Goal: Answer question/provide support

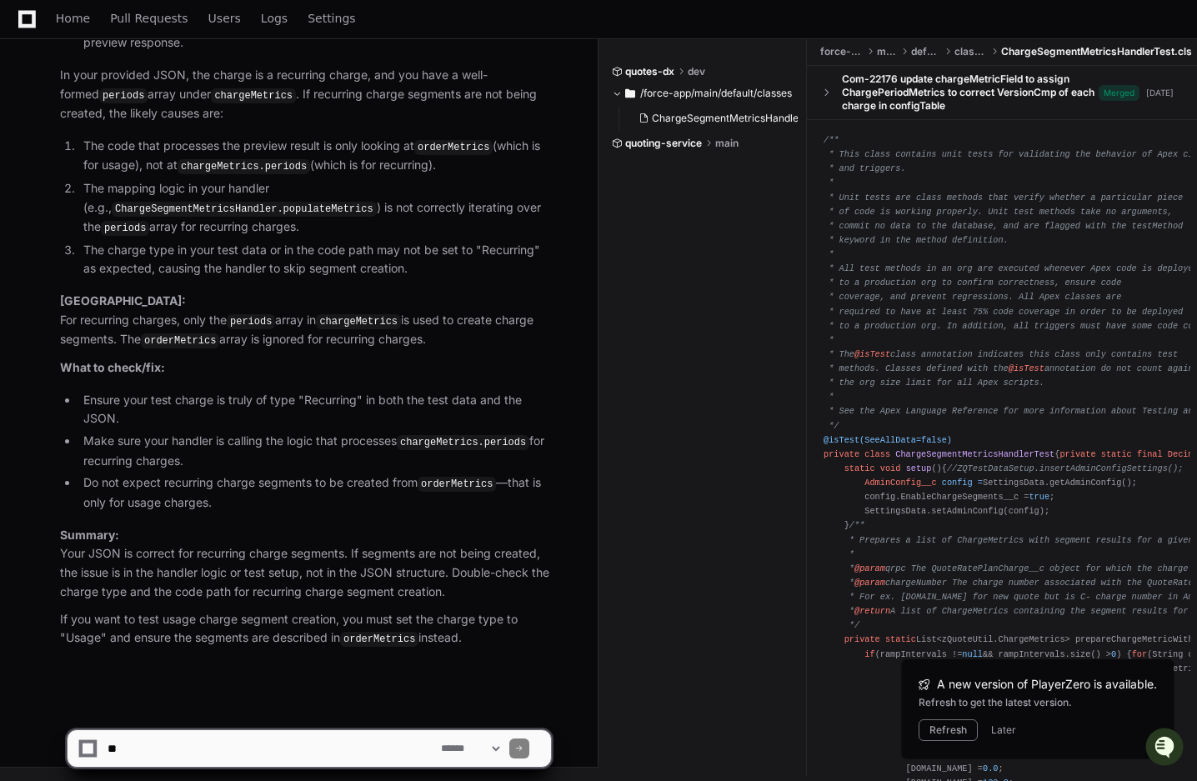
click at [146, 764] on textarea at bounding box center [270, 748] width 333 height 37
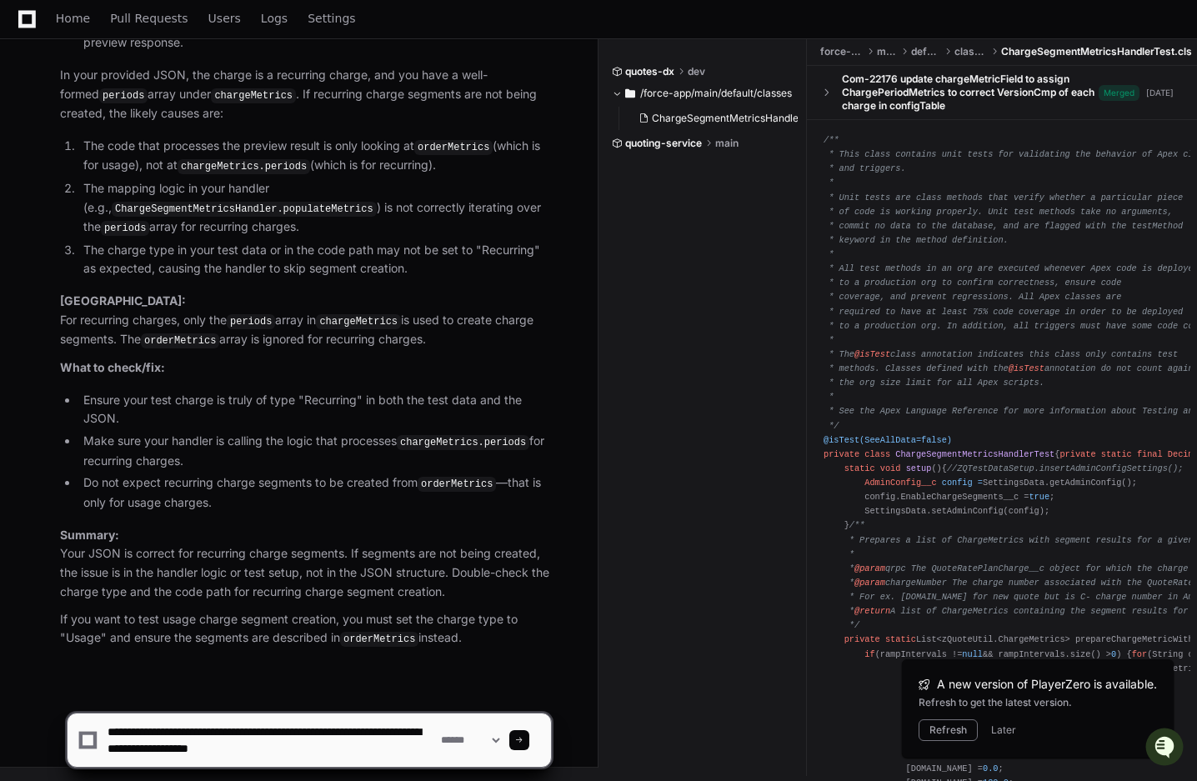
click at [230, 752] on textarea at bounding box center [270, 739] width 333 height 53
type textarea "**********"
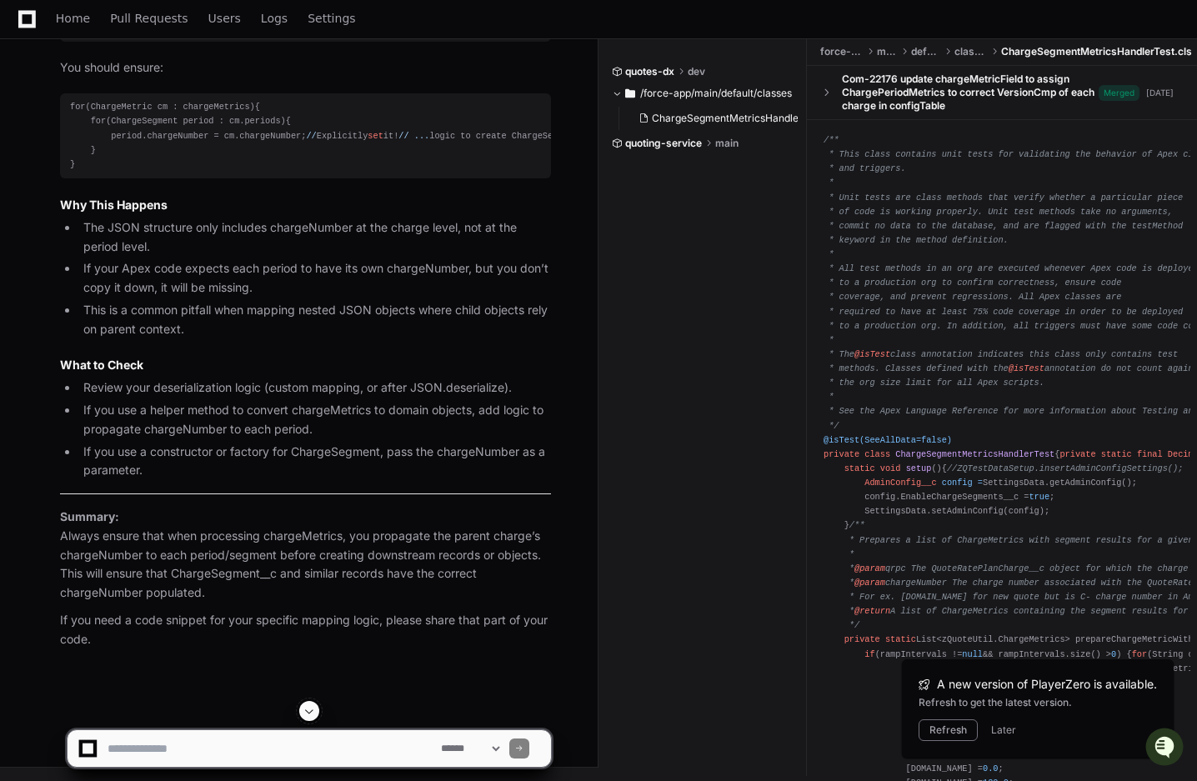
scroll to position [36957, 0]
click at [212, 751] on textarea at bounding box center [270, 748] width 333 height 37
type textarea "**********"
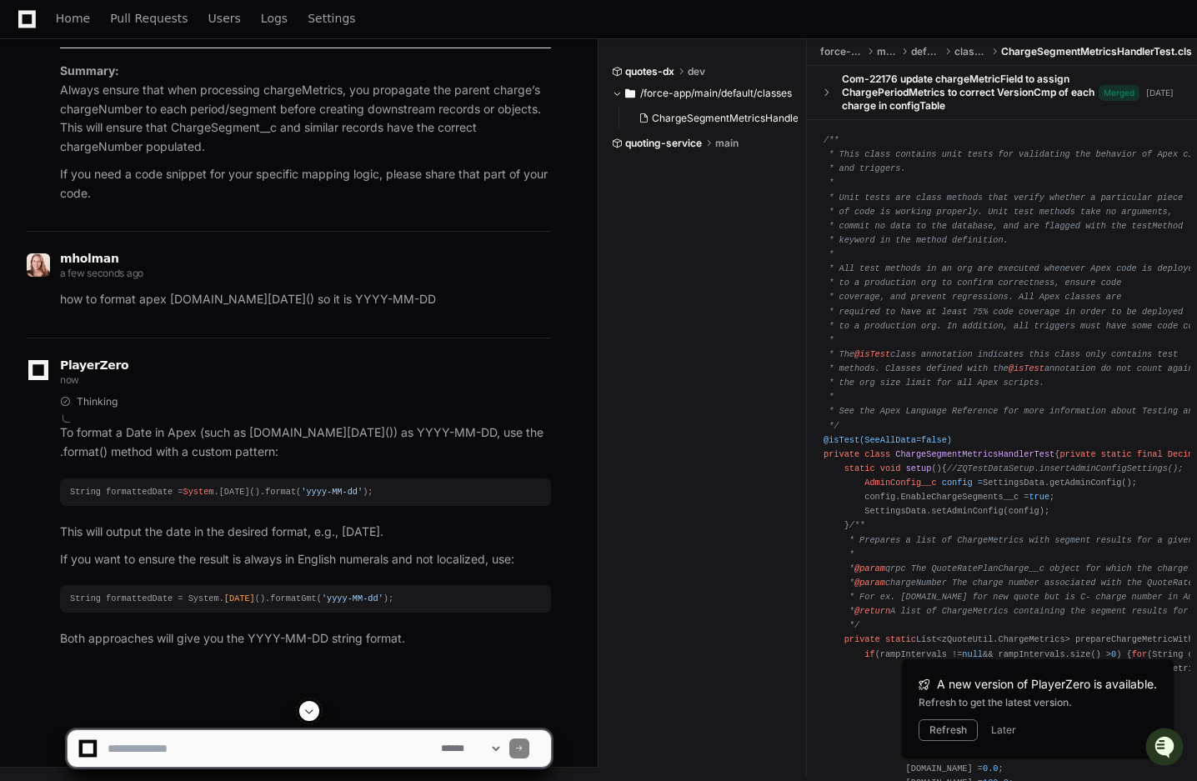
scroll to position [38305, 0]
click at [242, 497] on div "String formattedDate = System .[DATE]().format( 'yyyy-MM-dd' );" at bounding box center [305, 492] width 471 height 14
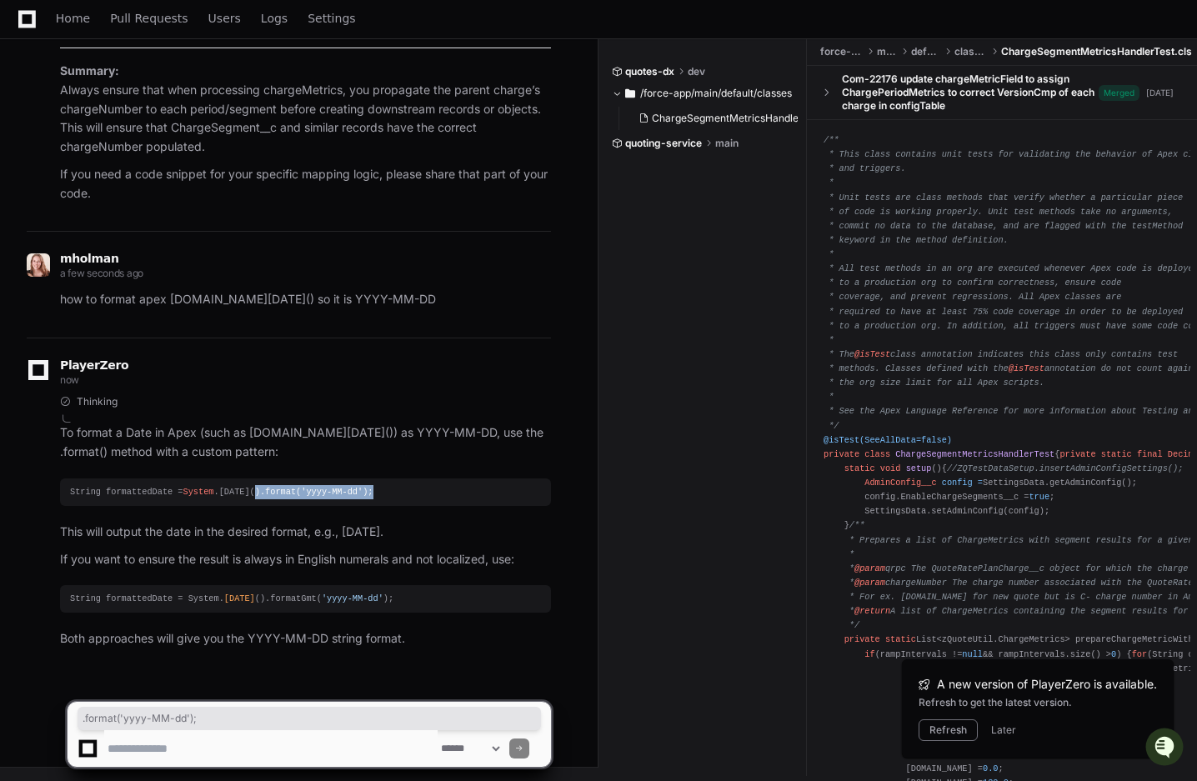
drag, startPoint x: 262, startPoint y: 492, endPoint x: 380, endPoint y: 490, distance: 117.5
click at [380, 490] on div "String formattedDate = System .[DATE]().format( 'yyyy-MM-dd' );" at bounding box center [305, 492] width 471 height 14
copy div ".format( 'yyyy-MM-dd' );"
drag, startPoint x: 390, startPoint y: 597, endPoint x: 262, endPoint y: 599, distance: 127.5
click at [262, 598] on div "String formattedDate = System. [DATE] ().formatGmt( 'yyyy-MM-dd' );" at bounding box center [305, 599] width 471 height 14
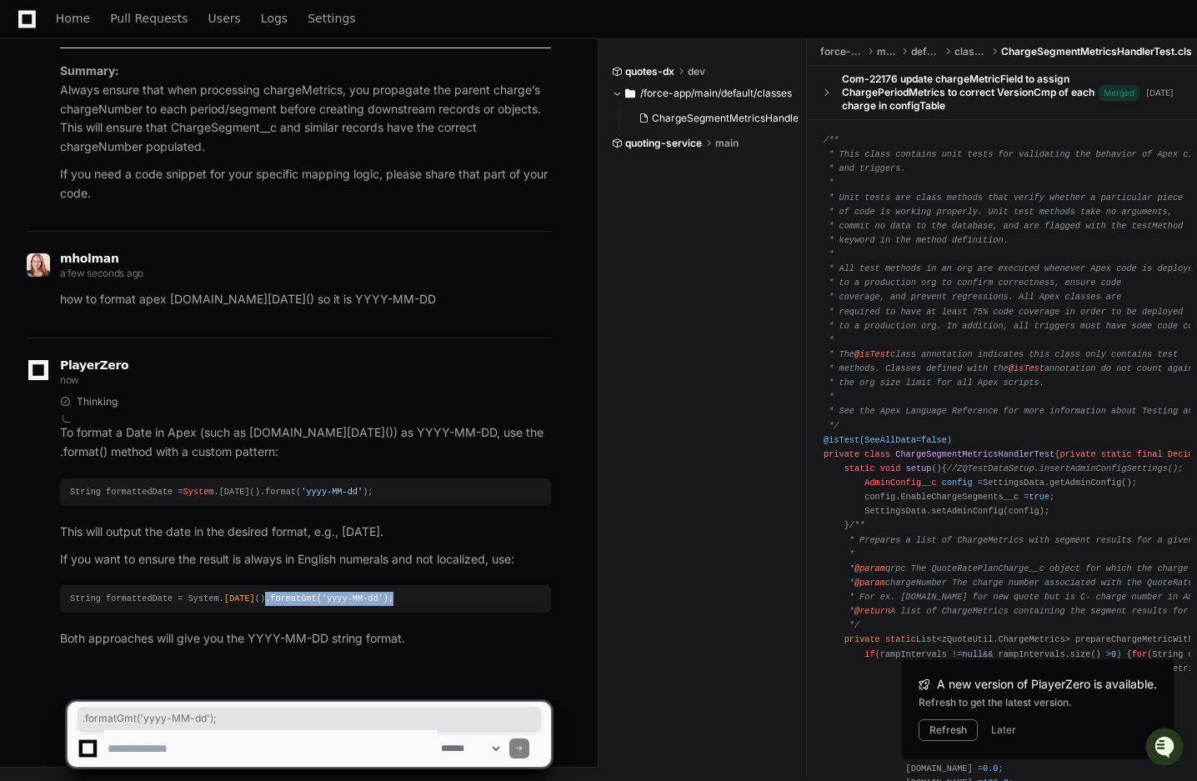
copy div ".formatGmt( 'yyyy-MM-dd' );"
